Goal: Task Accomplishment & Management: Use online tool/utility

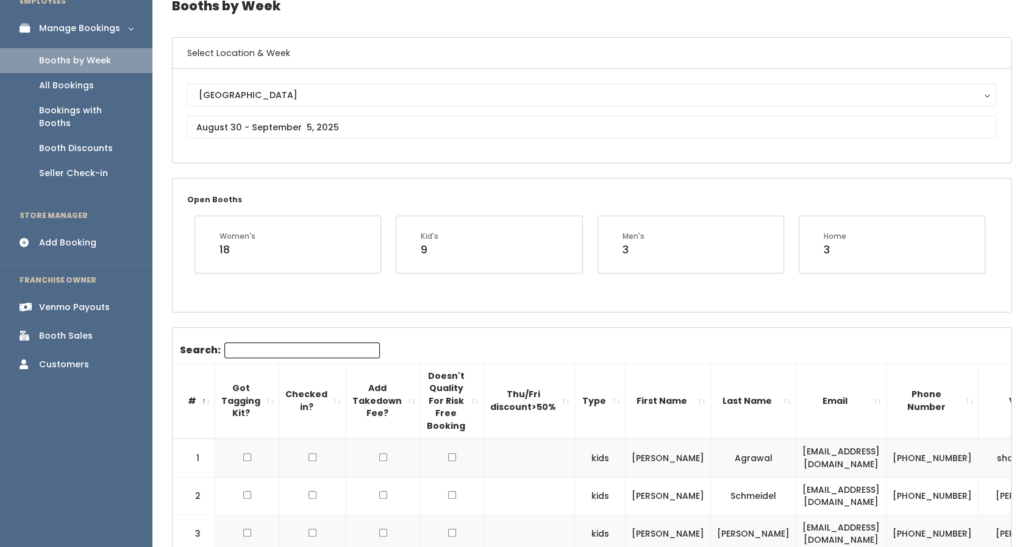
scroll to position [56, 0]
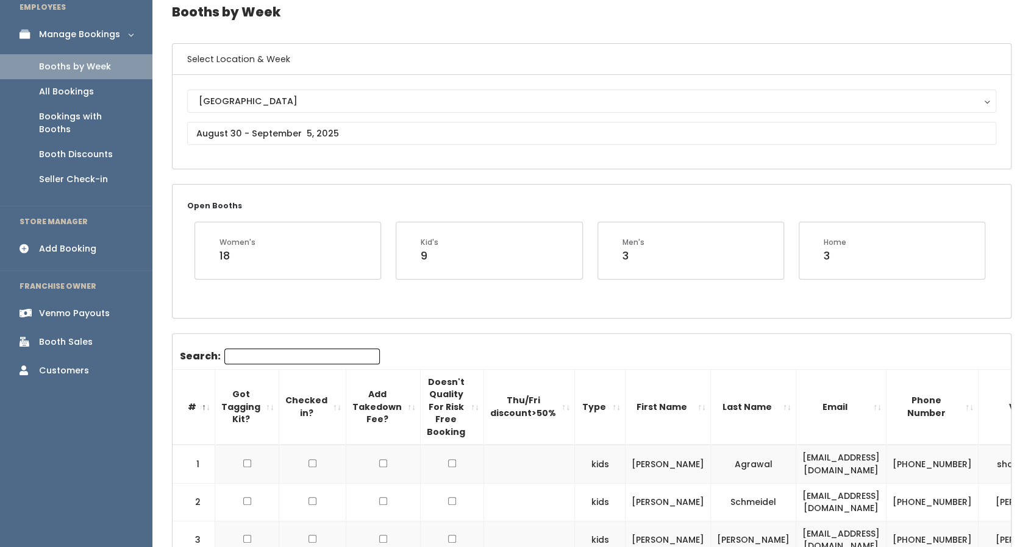
click at [63, 148] on div "Booth Discounts" at bounding box center [76, 154] width 74 height 13
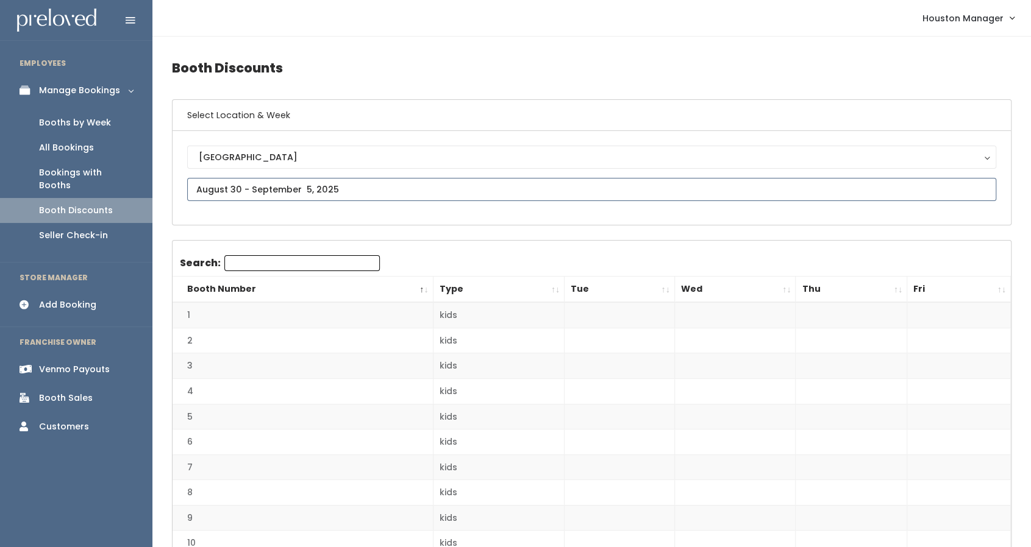
click at [233, 189] on input "text" at bounding box center [591, 189] width 809 height 23
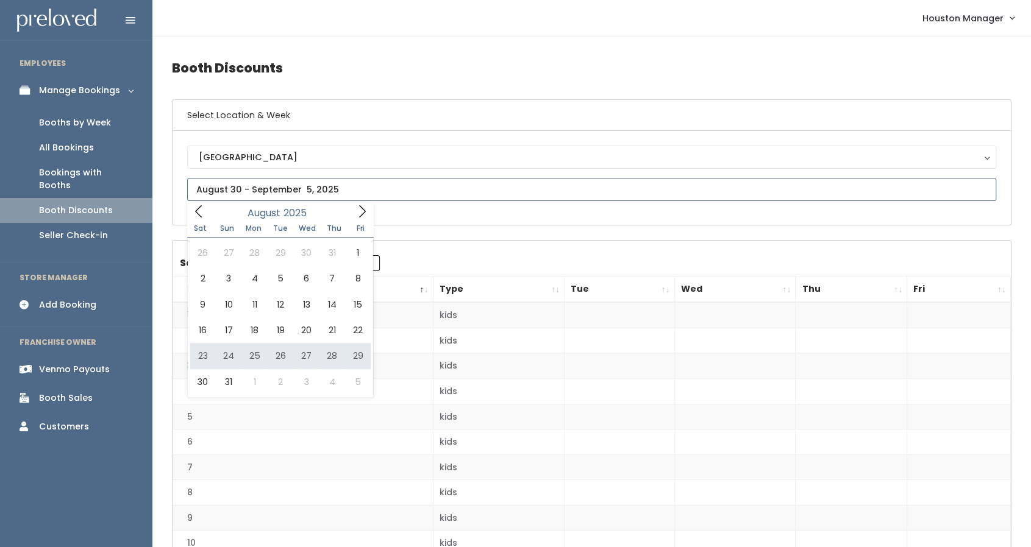
type input "August 23 to August 29"
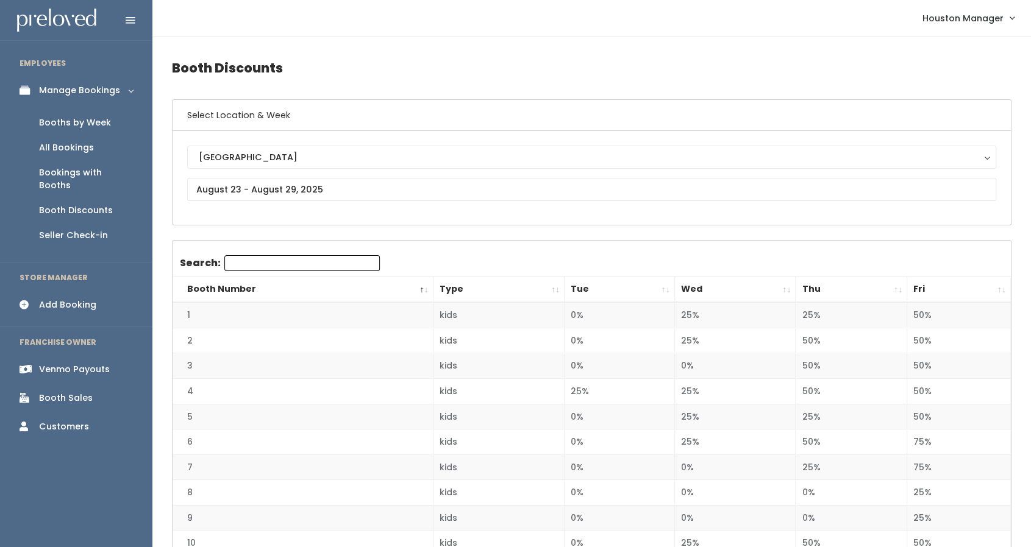
click at [728, 288] on th "Wed" at bounding box center [734, 290] width 121 height 26
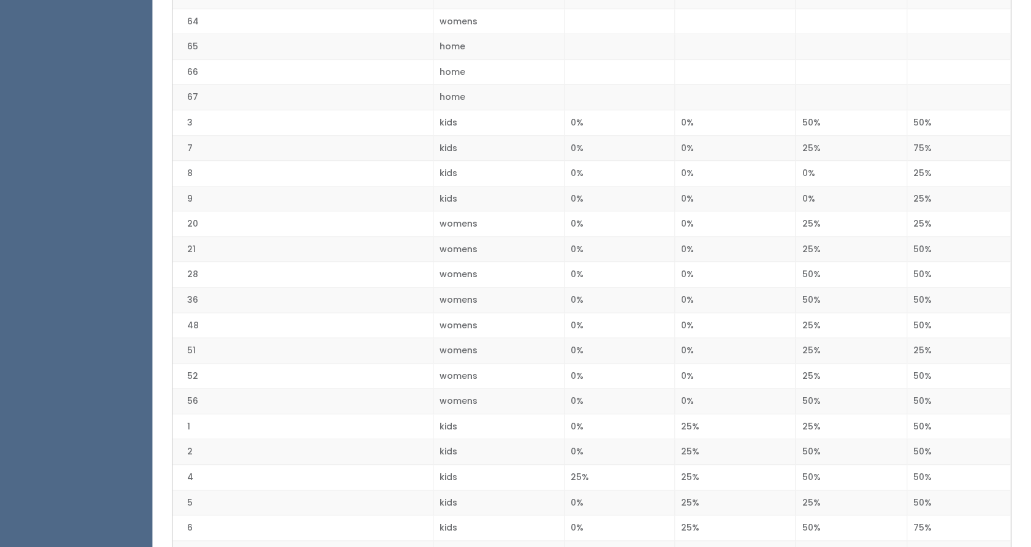
scroll to position [572, 0]
